Goal: Information Seeking & Learning: Check status

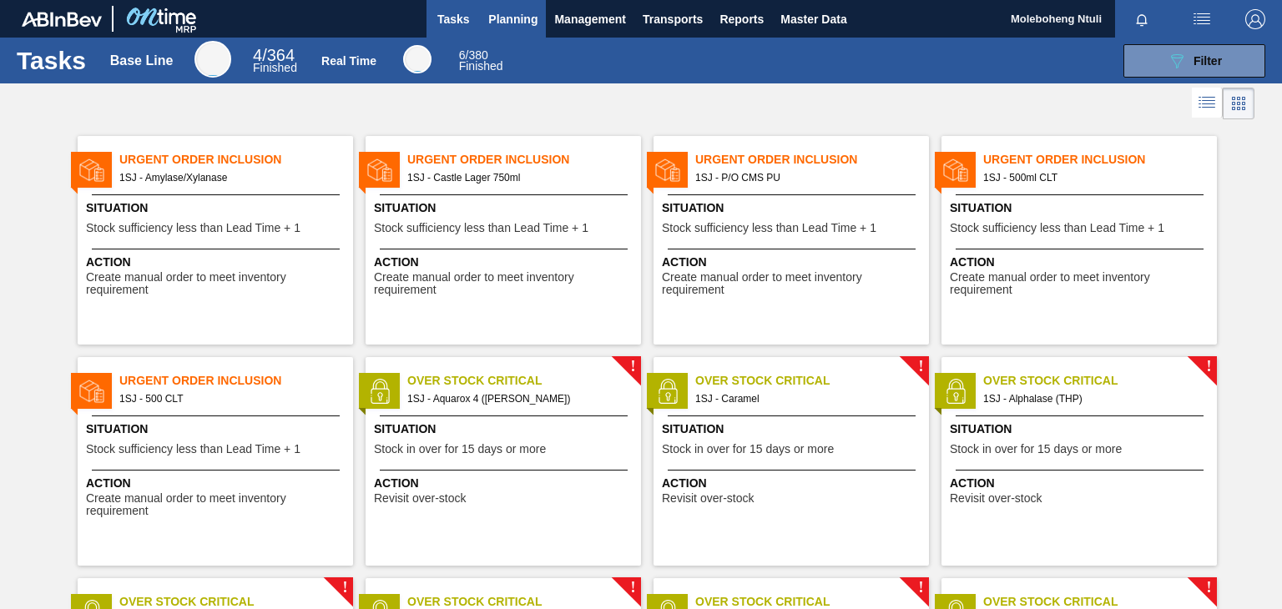
click at [525, 17] on span "Planning" at bounding box center [512, 19] width 49 height 20
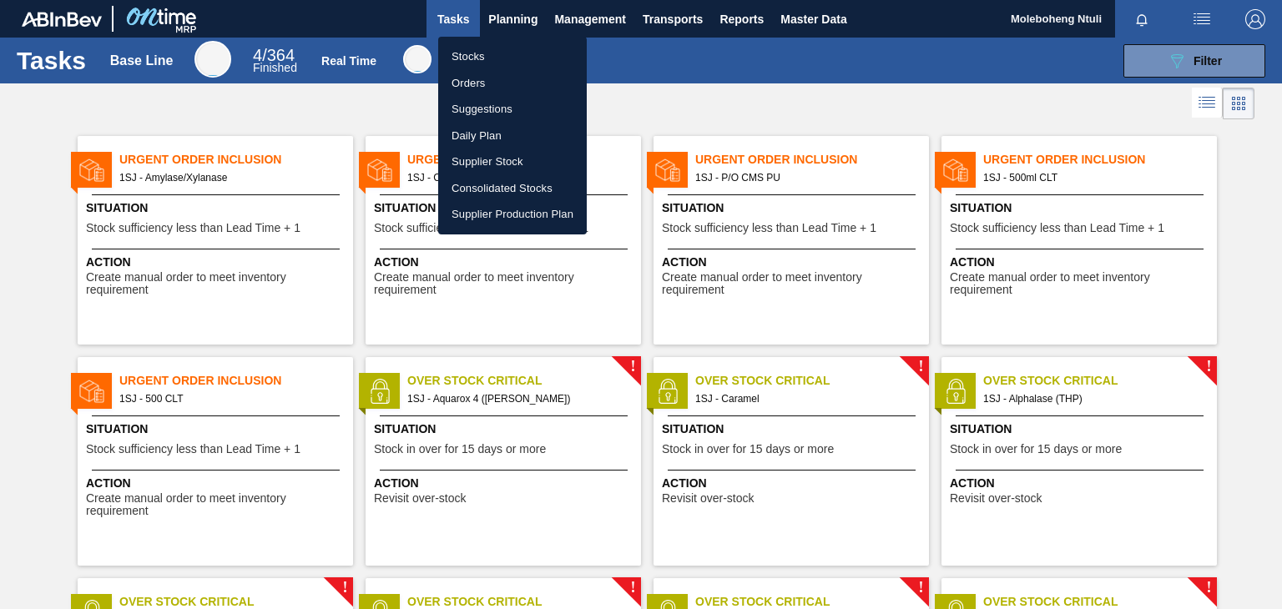
click at [471, 56] on li "Stocks" at bounding box center [512, 56] width 149 height 27
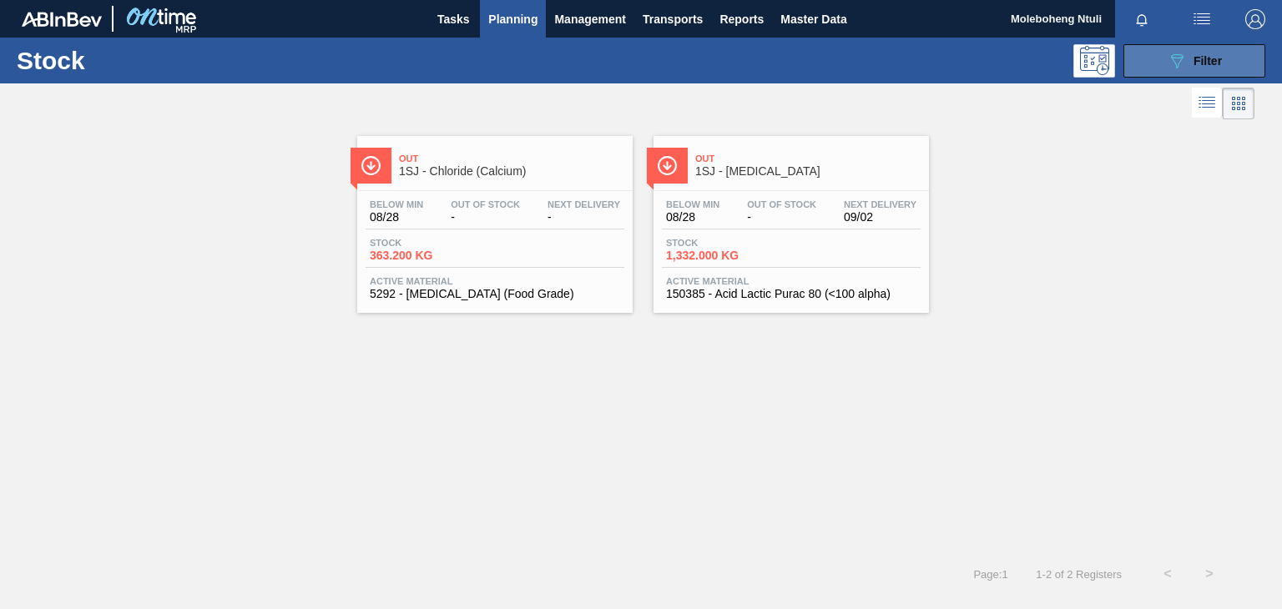
click at [1176, 63] on icon "089F7B8B-B2A5-4AFE-B5C0-19BA573D28AC" at bounding box center [1177, 61] width 20 height 20
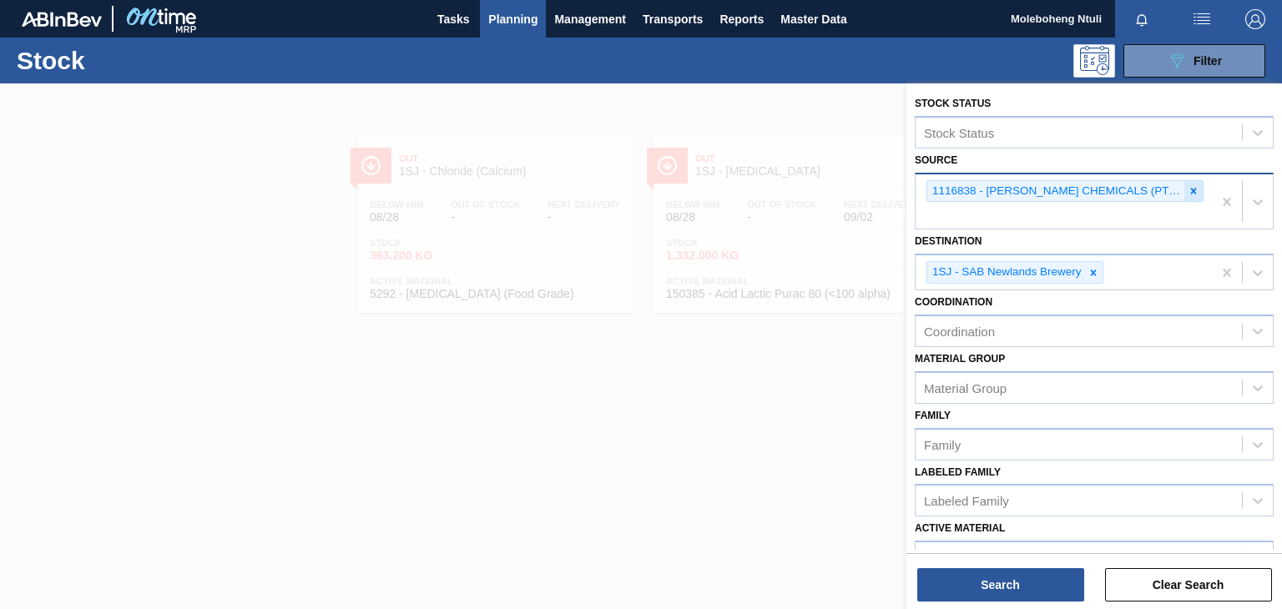
click at [1187, 188] on icon at bounding box center [1193, 191] width 12 height 12
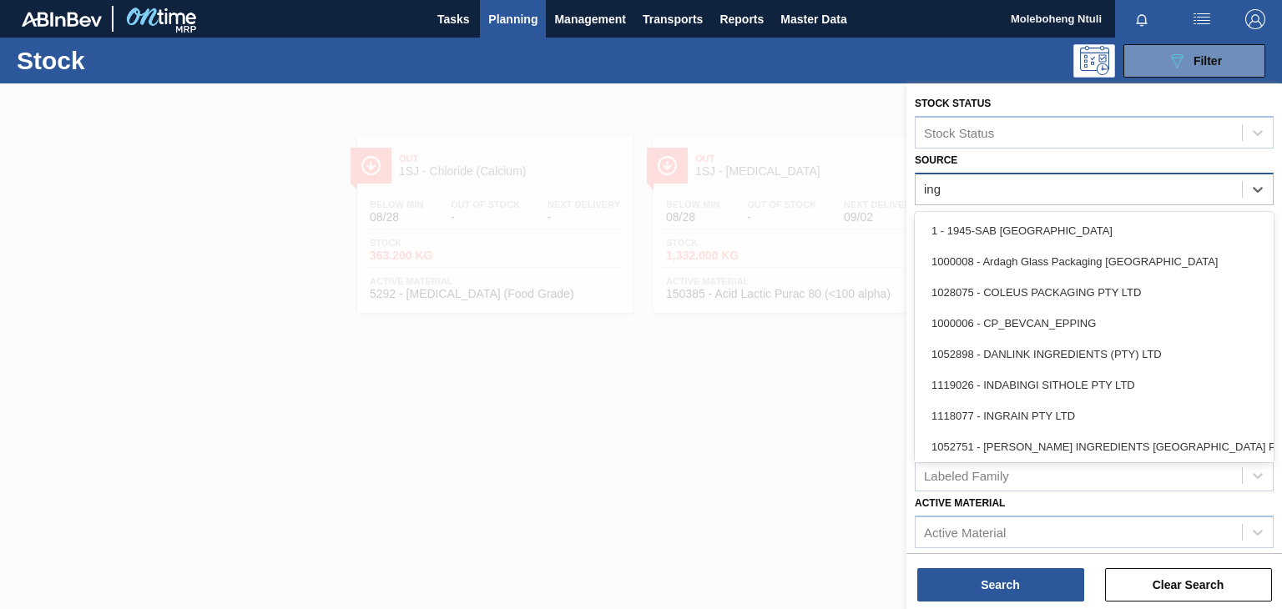
type input "ingr"
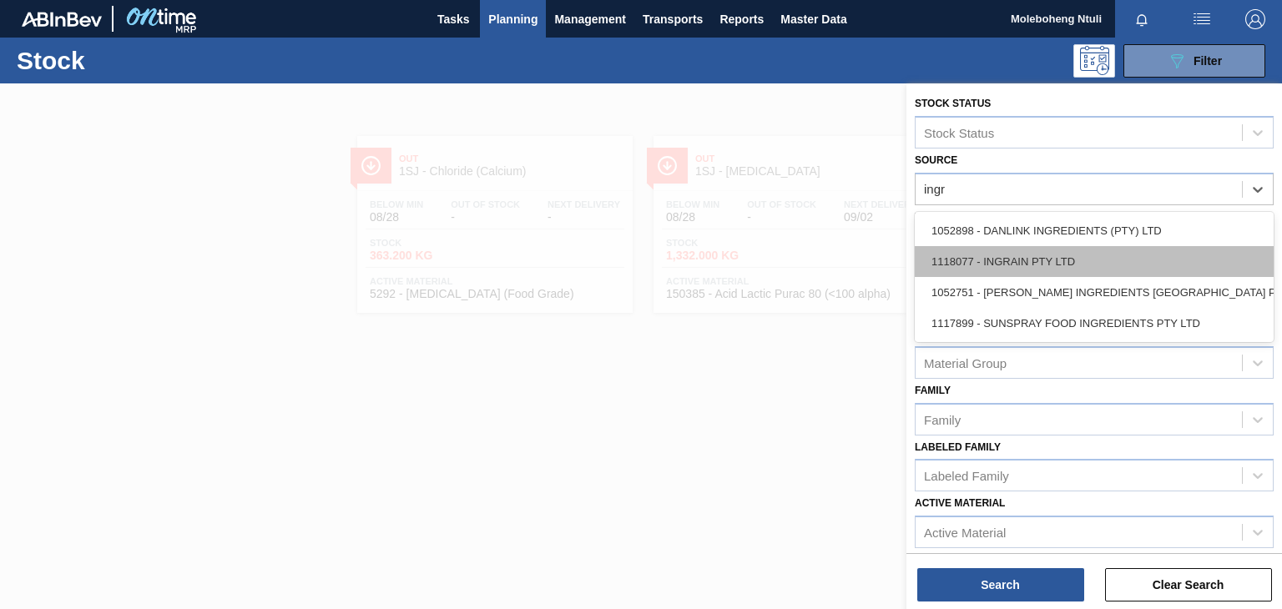
click at [1053, 254] on div "1118077 - INGRAIN PTY LTD" at bounding box center [1094, 261] width 359 height 31
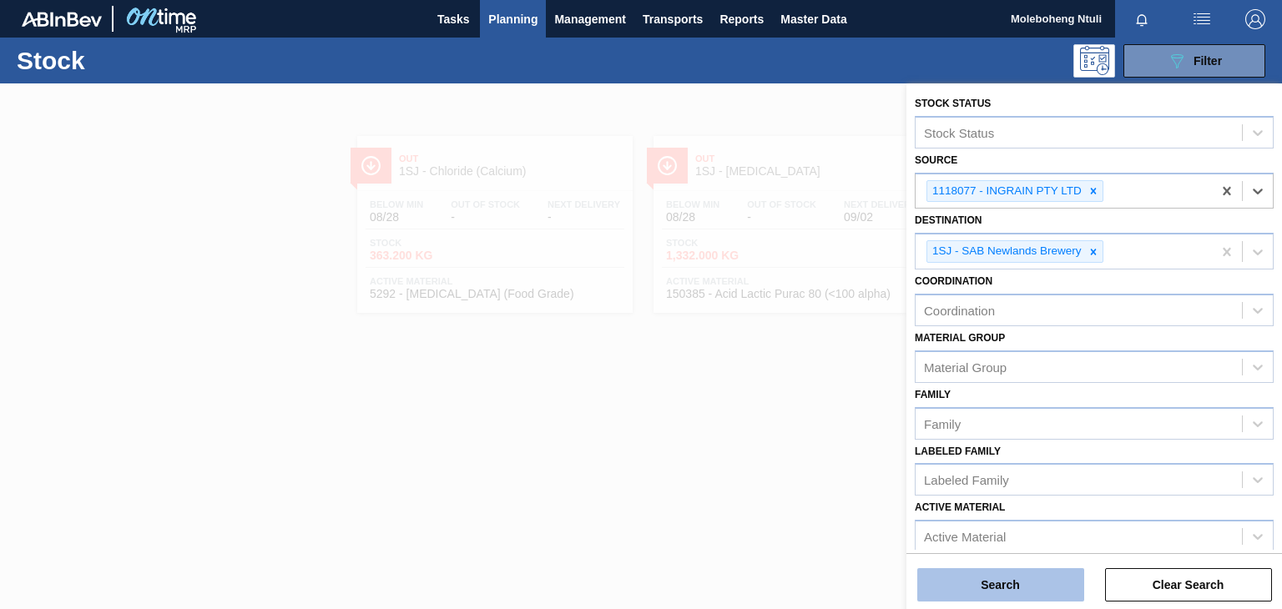
click at [1016, 584] on button "Search" at bounding box center [1000, 584] width 167 height 33
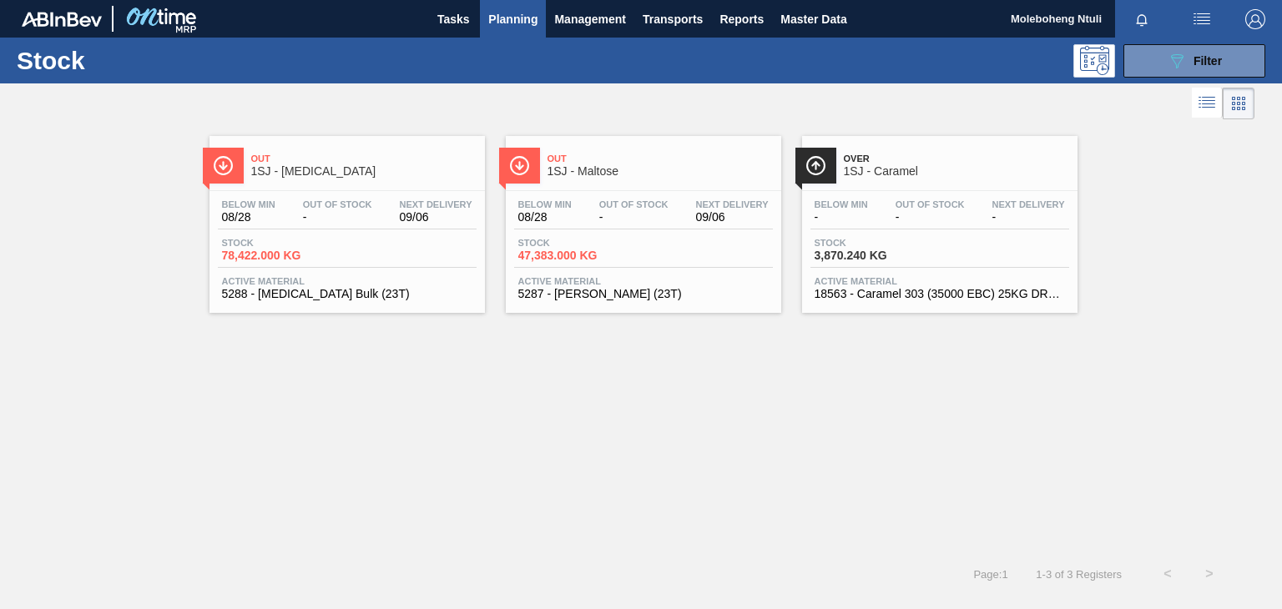
click at [673, 171] on span "1SJ - Maltose" at bounding box center [659, 171] width 225 height 13
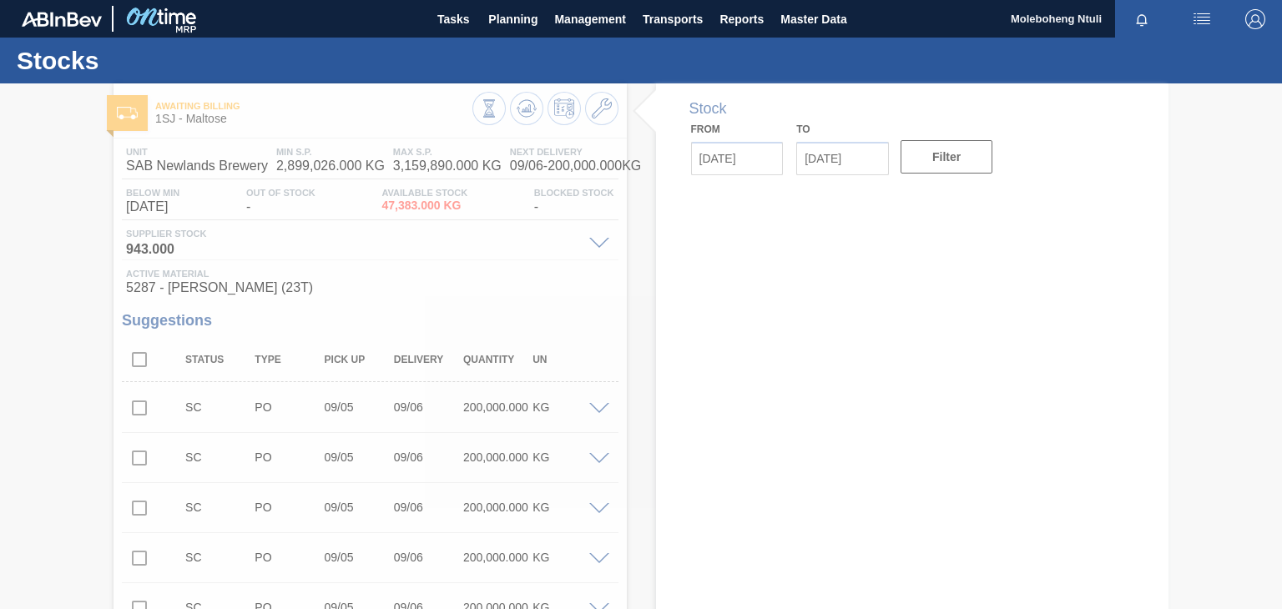
type input "[DATE]"
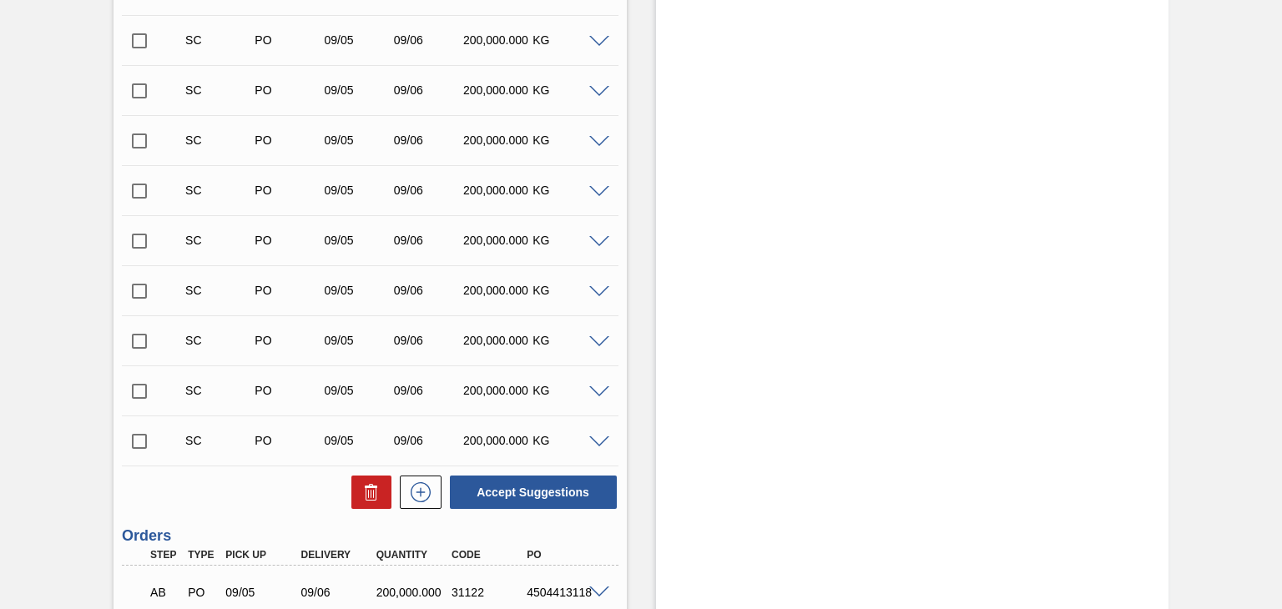
scroll to position [811, 0]
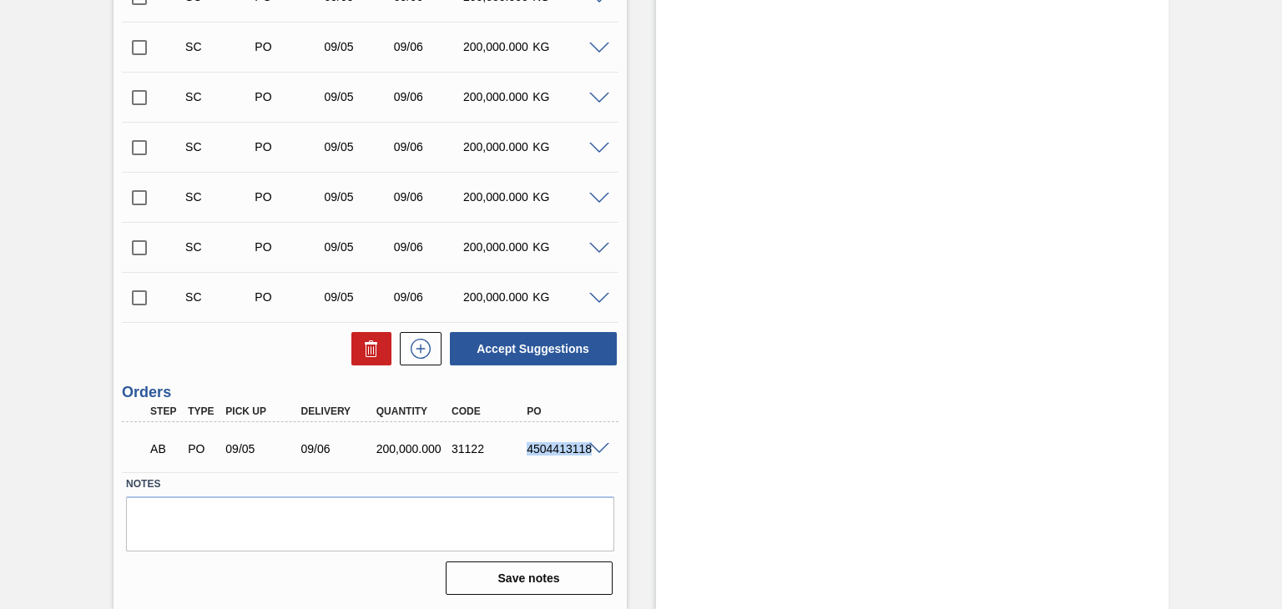
drag, startPoint x: 527, startPoint y: 448, endPoint x: 587, endPoint y: 446, distance: 61.0
click at [587, 446] on div "AB PO 09/05 09/06 200,000.000 31122 4504413118" at bounding box center [370, 447] width 496 height 42
copy div "4504413118"
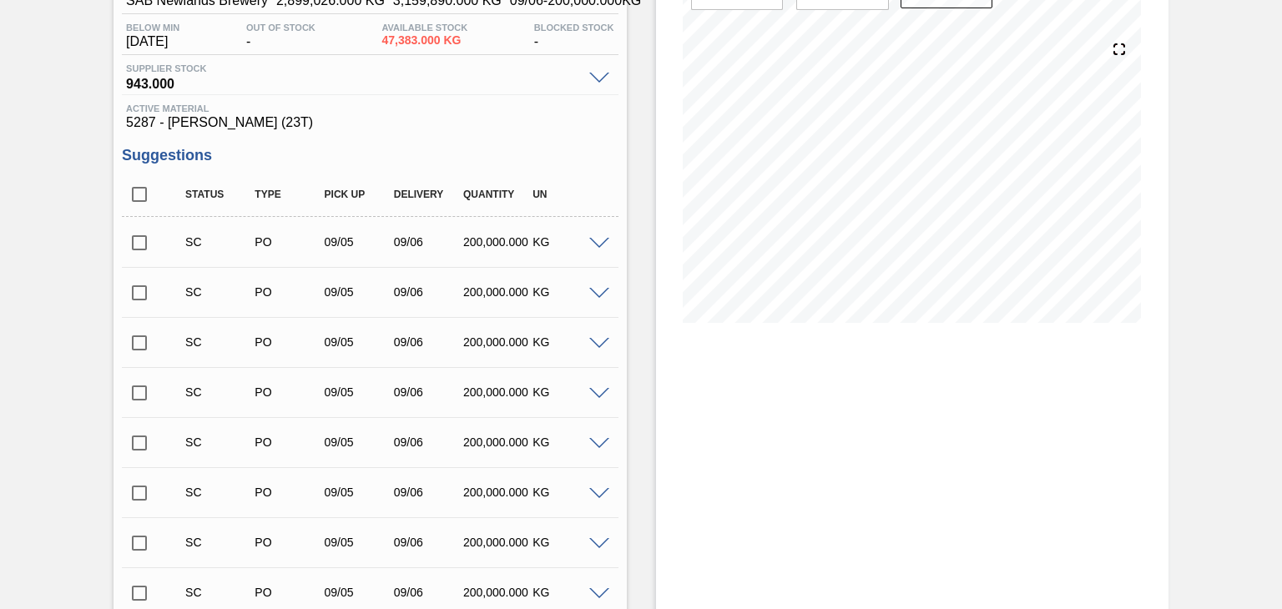
scroll to position [0, 0]
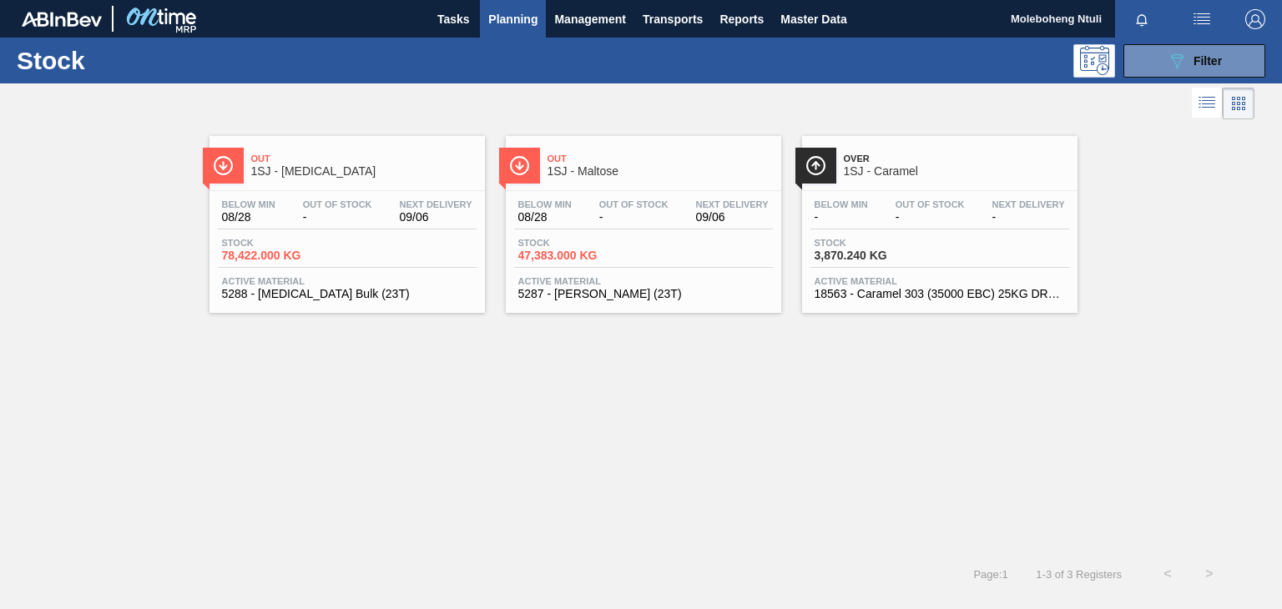
click at [428, 177] on span "1SJ - [MEDICAL_DATA]" at bounding box center [363, 171] width 225 height 13
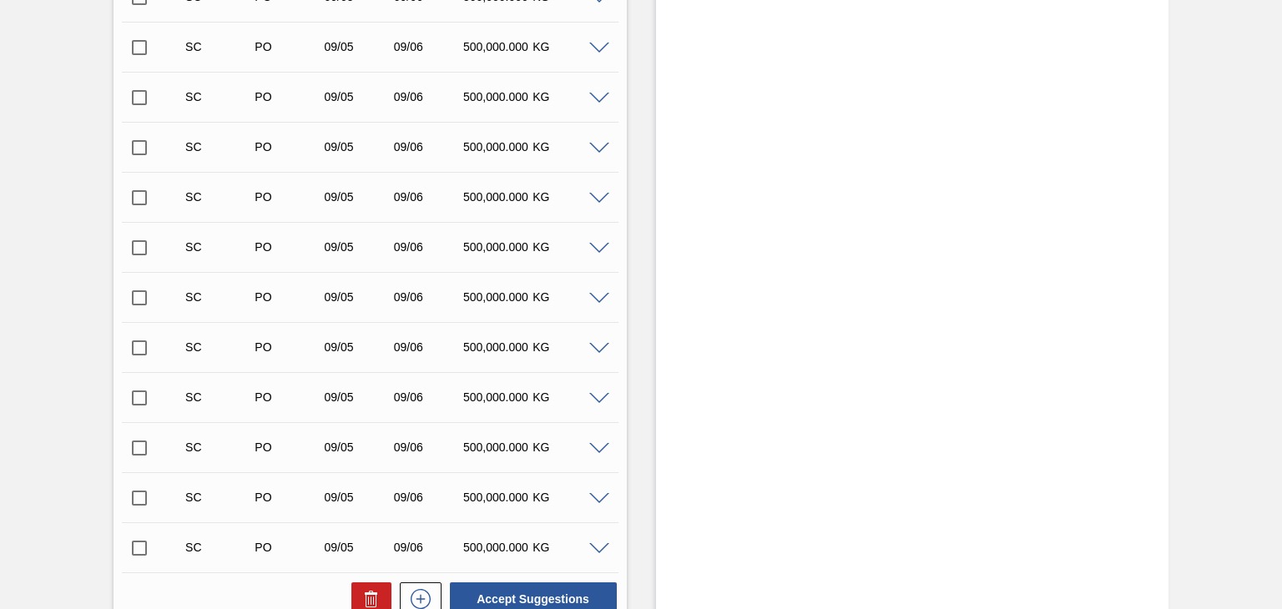
scroll to position [861, 0]
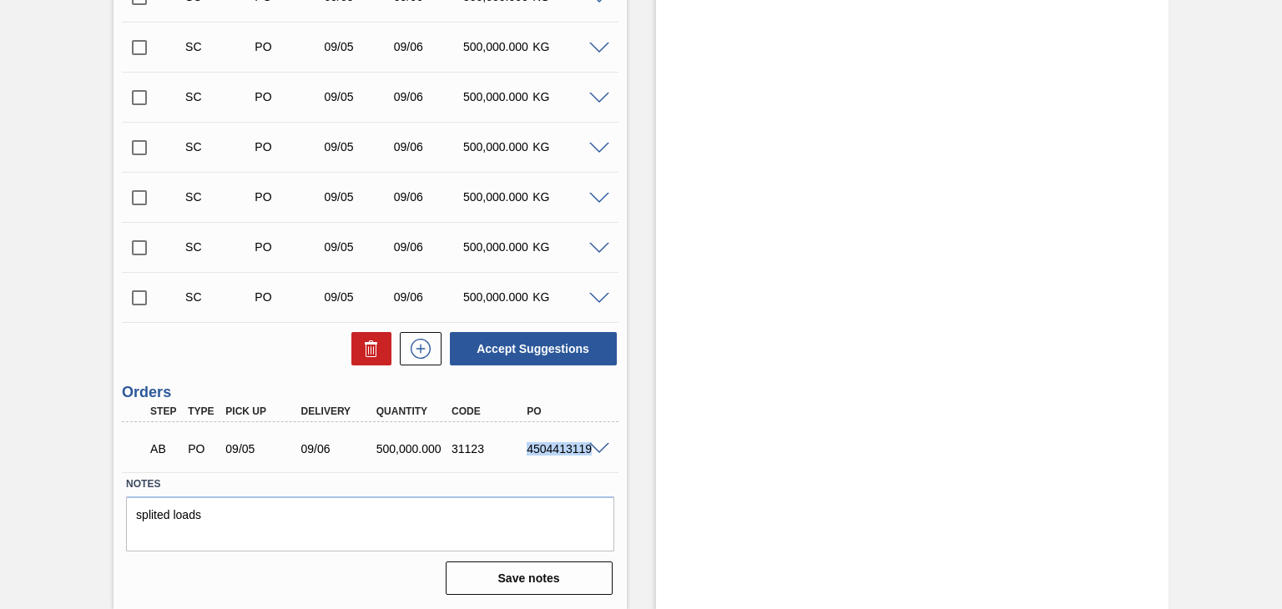
drag, startPoint x: 527, startPoint y: 446, endPoint x: 591, endPoint y: 448, distance: 63.4
click at [591, 448] on div "AB PO 09/05 09/06 500,000.000 31123 4504413119" at bounding box center [370, 447] width 496 height 42
copy div "4504413119"
